Goal: Find specific fact: Find specific fact

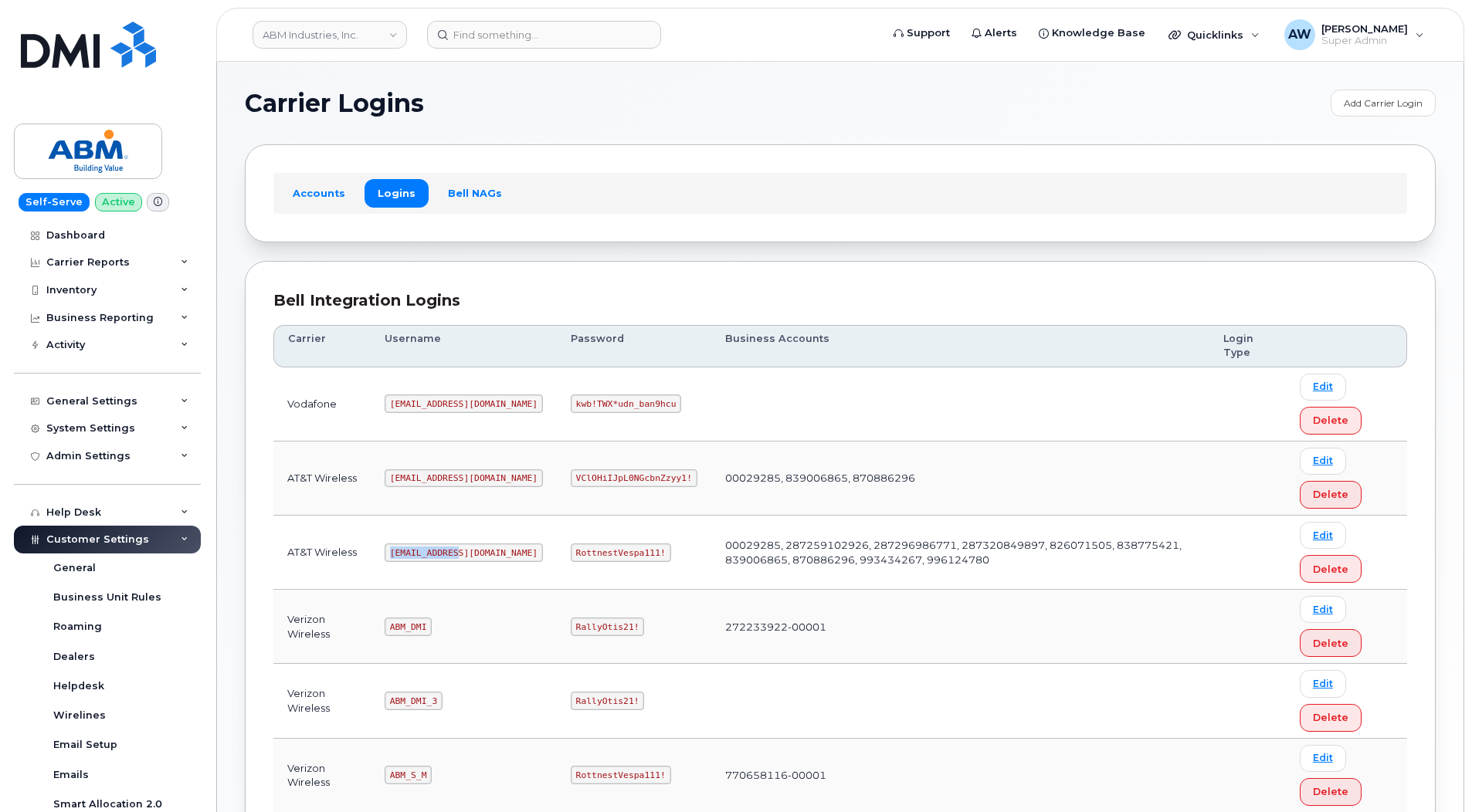
drag, startPoint x: 392, startPoint y: 553, endPoint x: 468, endPoint y: 553, distance: 76.0
click at [468, 553] on td "[EMAIL_ADDRESS][DOMAIN_NAME]" at bounding box center [464, 553] width 186 height 74
copy code "[EMAIL_ADDRESS][DOMAIN_NAME]"
drag, startPoint x: 522, startPoint y: 551, endPoint x: 609, endPoint y: 551, distance: 87.0
click at [609, 551] on code "RottnestVespa111!" at bounding box center [621, 552] width 101 height 18
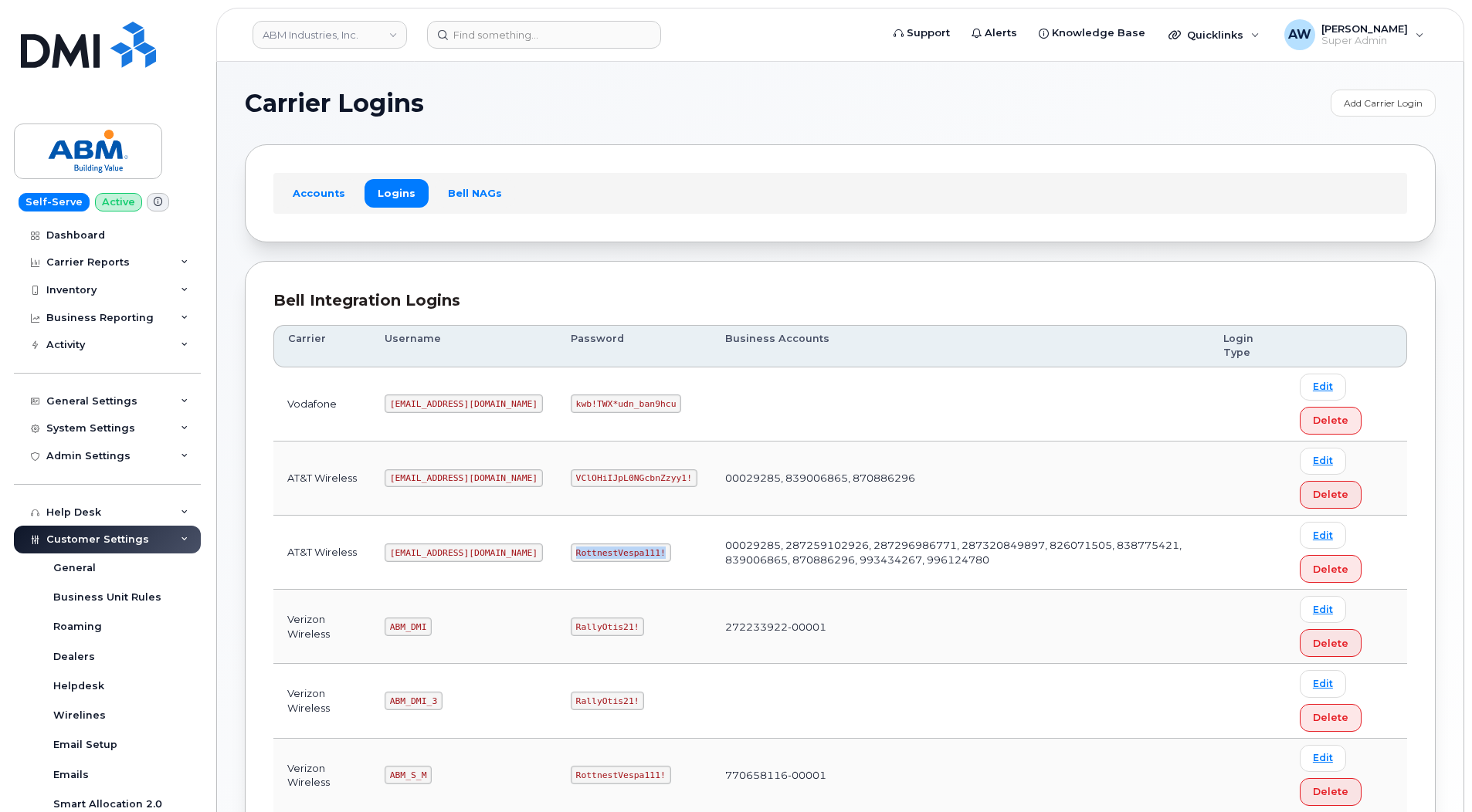
copy code "RottnestVespa111!"
